Goal: Information Seeking & Learning: Find specific fact

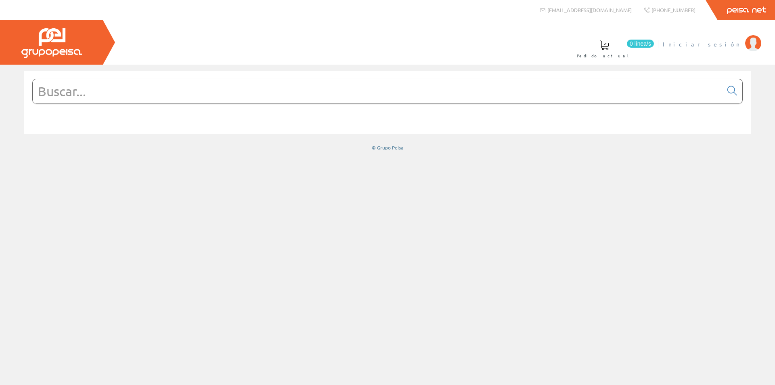
click at [728, 45] on span "Iniciar sesión" at bounding box center [702, 44] width 78 height 8
click at [346, 88] on input "text" at bounding box center [378, 91] width 690 height 24
paste input "GW68017N"
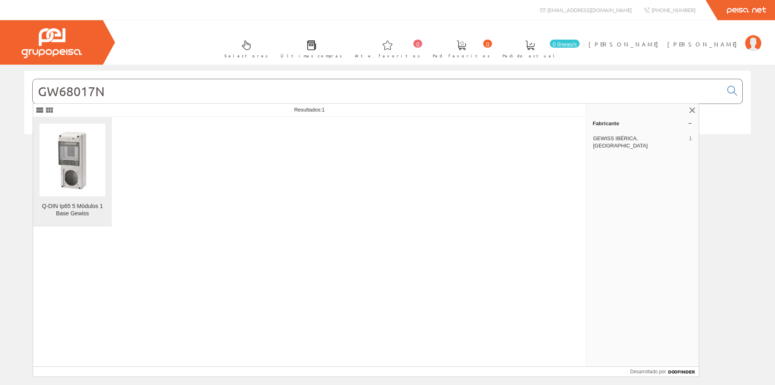
type input "GW68017N"
click at [92, 183] on img at bounding box center [73, 160] width 66 height 66
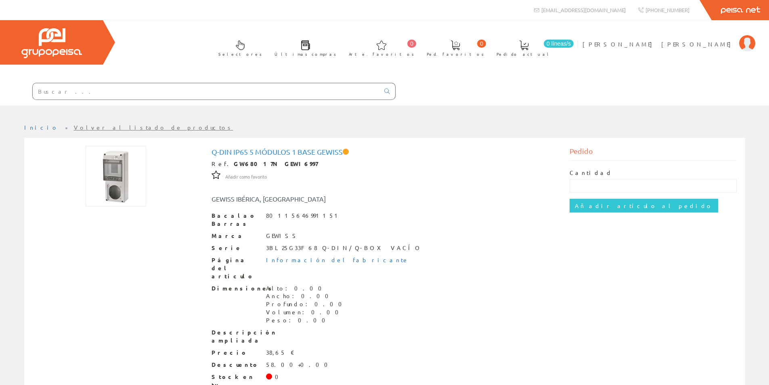
scroll to position [35, 0]
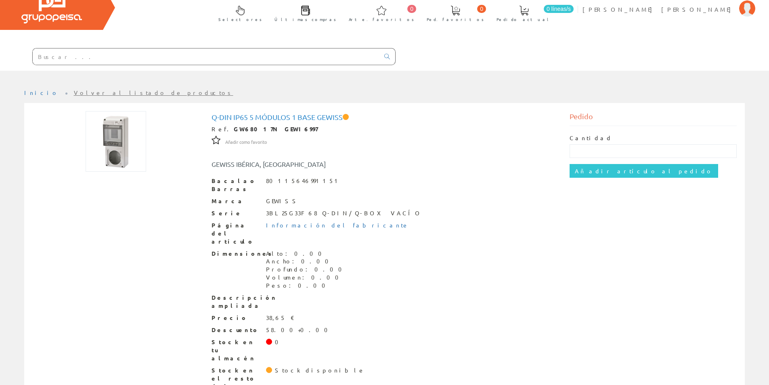
click at [207, 56] on input "text" at bounding box center [206, 56] width 347 height 16
paste input "GW68001N"
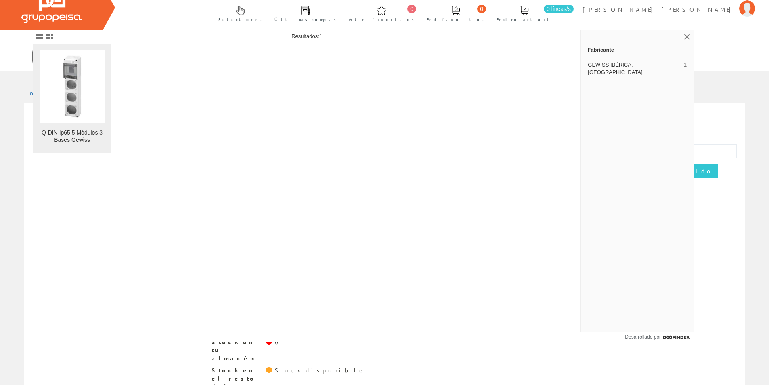
type input "GW68001N"
click at [80, 120] on figure at bounding box center [72, 86] width 65 height 73
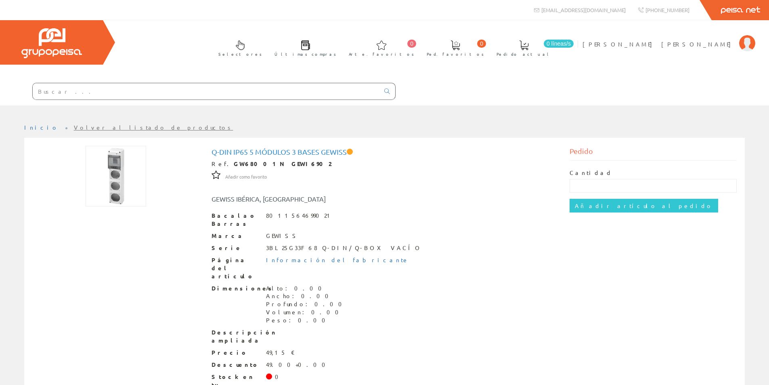
scroll to position [35, 0]
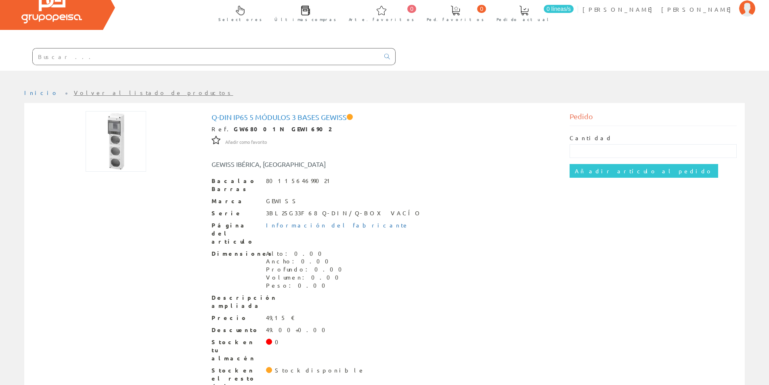
click at [132, 54] on input "text" at bounding box center [206, 56] width 347 height 16
paste input "GW68018N"
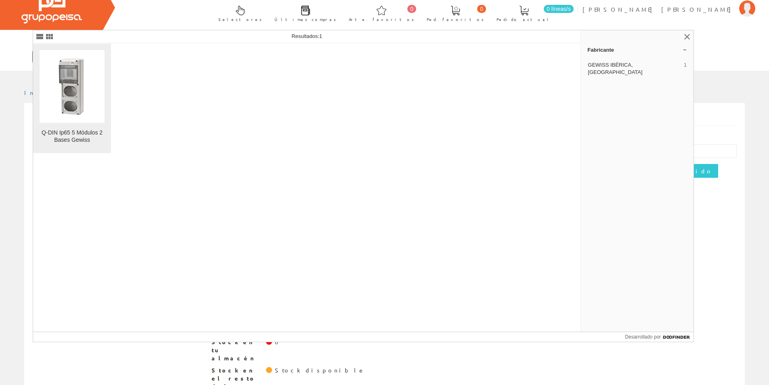
type input "GW68018N"
click at [69, 96] on img at bounding box center [72, 86] width 65 height 65
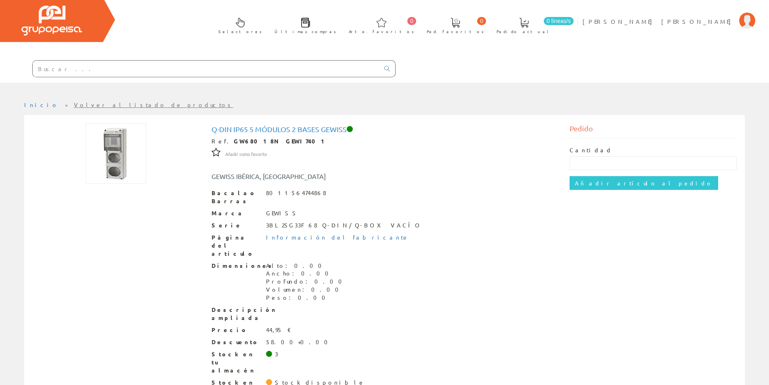
scroll to position [35, 0]
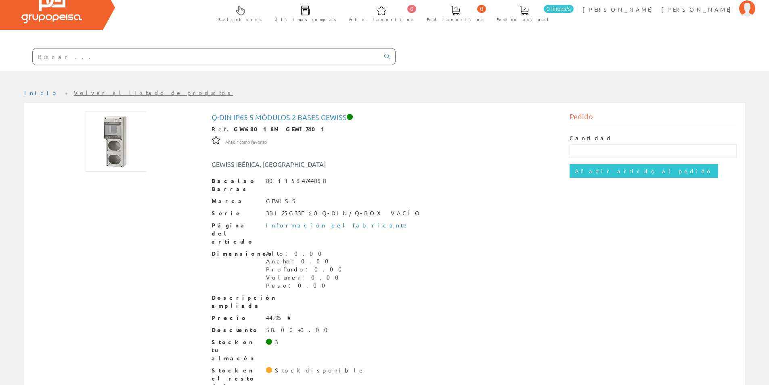
click at [195, 57] on input "text" at bounding box center [206, 56] width 347 height 16
paste input "GW68003N"
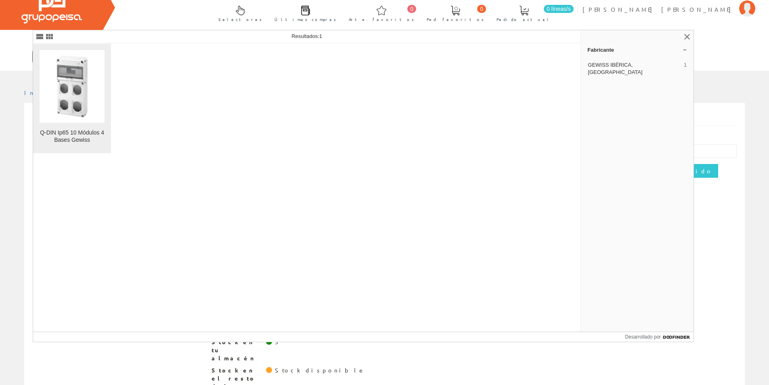
type input "GW68003N"
click at [74, 89] on img at bounding box center [72, 86] width 65 height 65
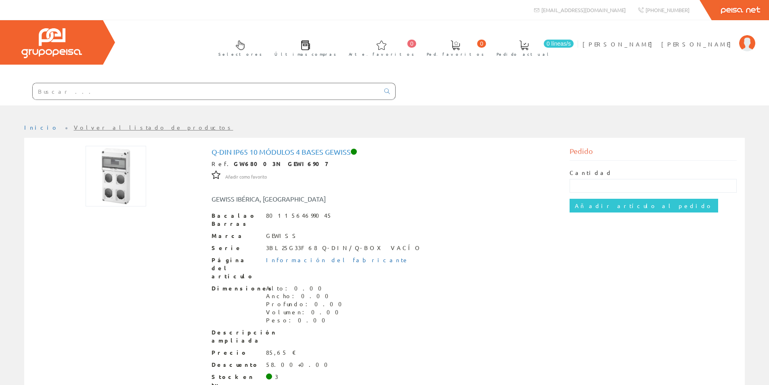
click at [274, 88] on input "text" at bounding box center [206, 91] width 347 height 16
paste input "GW-68005N"
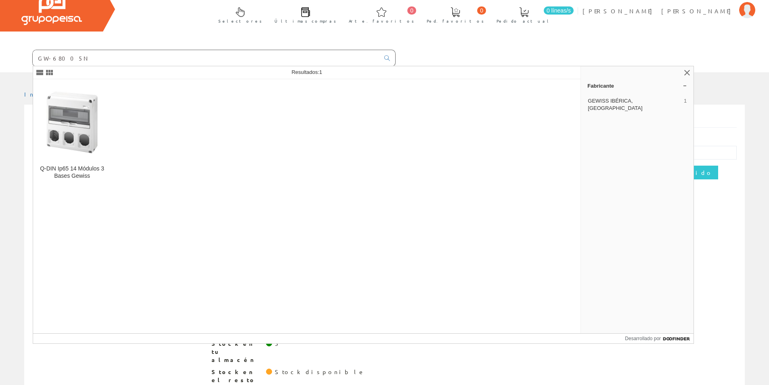
scroll to position [35, 0]
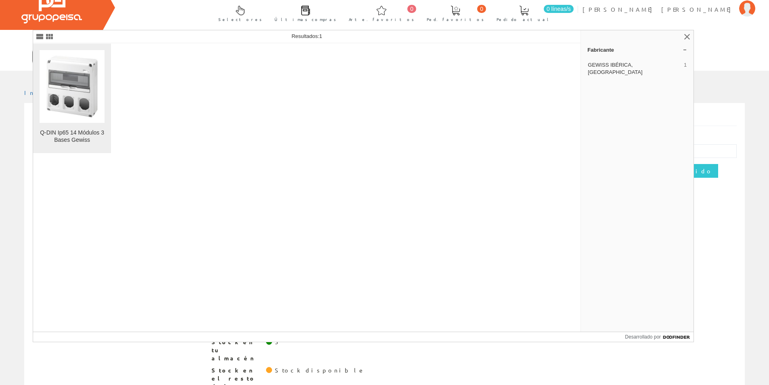
type input "GW-68005N"
click at [78, 97] on img at bounding box center [72, 86] width 65 height 65
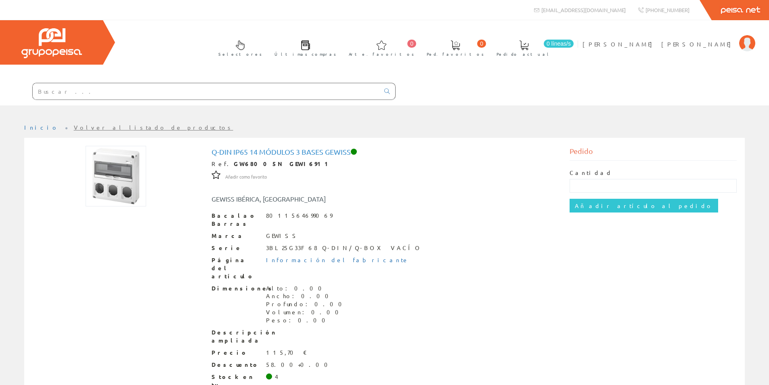
click at [230, 86] on input "text" at bounding box center [206, 91] width 347 height 16
paste input "GW-68008N"
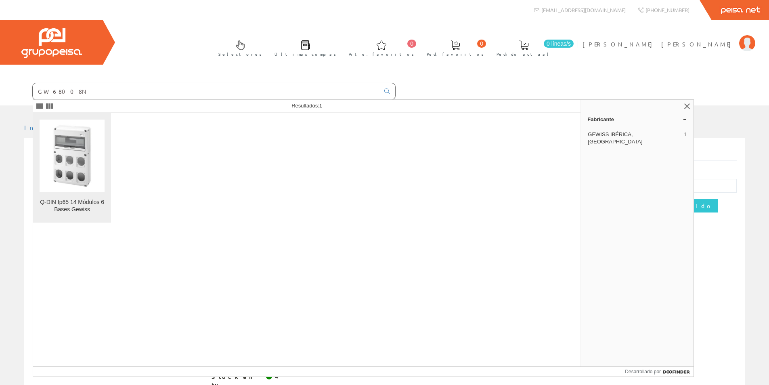
type input "GW-68008N"
click at [89, 184] on img at bounding box center [72, 155] width 65 height 65
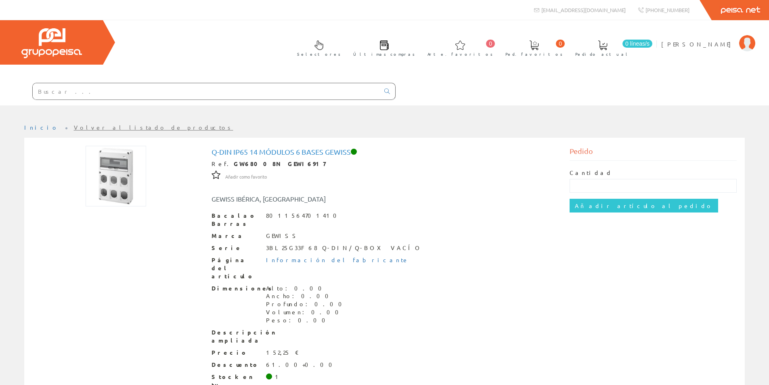
click at [513, 146] on div "Q-DIN Ip65 14 Módulos 6 Bases Gewiss Ref. GW68008N GEWI6917 Añadir como favorit…" at bounding box center [384, 287] width 358 height 283
